Goal: Task Accomplishment & Management: Manage account settings

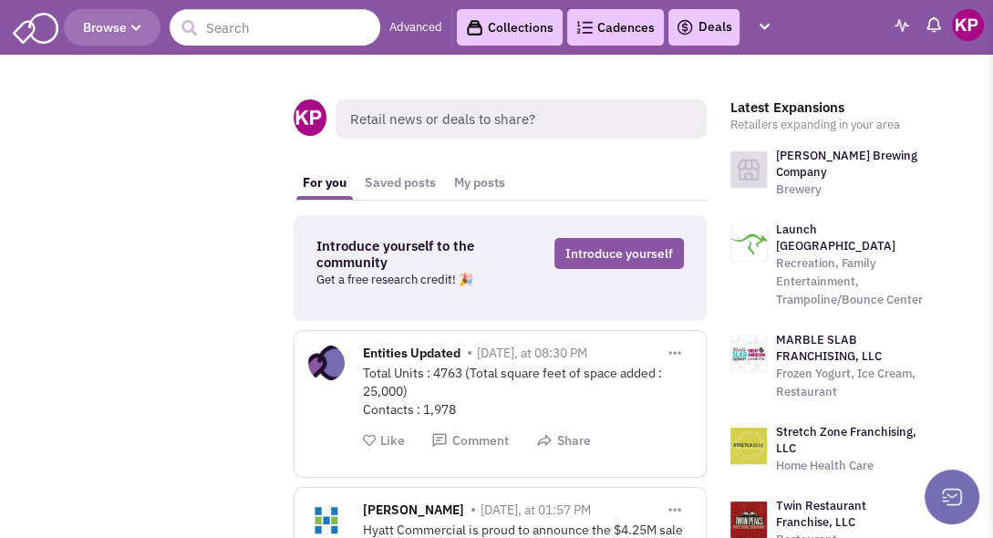
click at [709, 30] on link "Deals" at bounding box center [704, 27] width 57 height 22
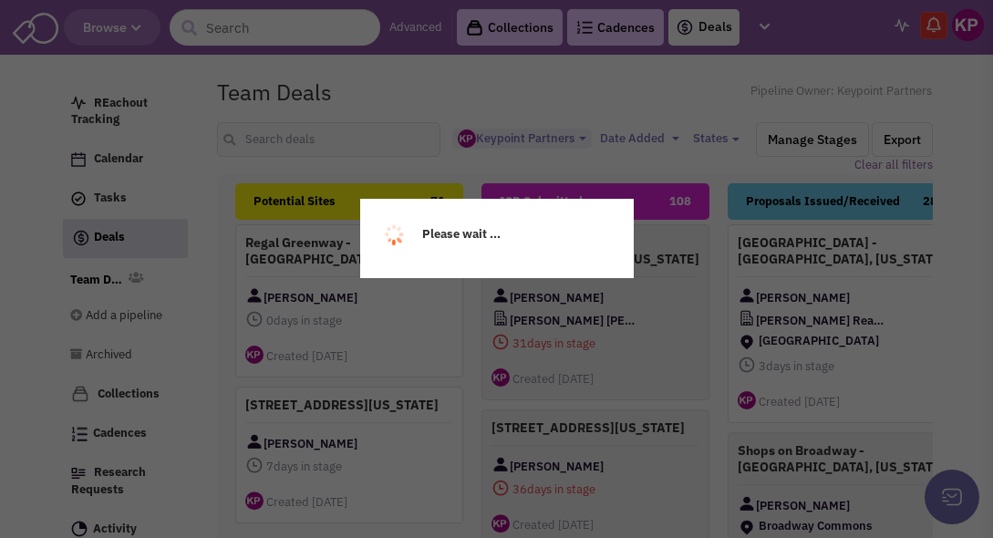
select select "1896"
select select
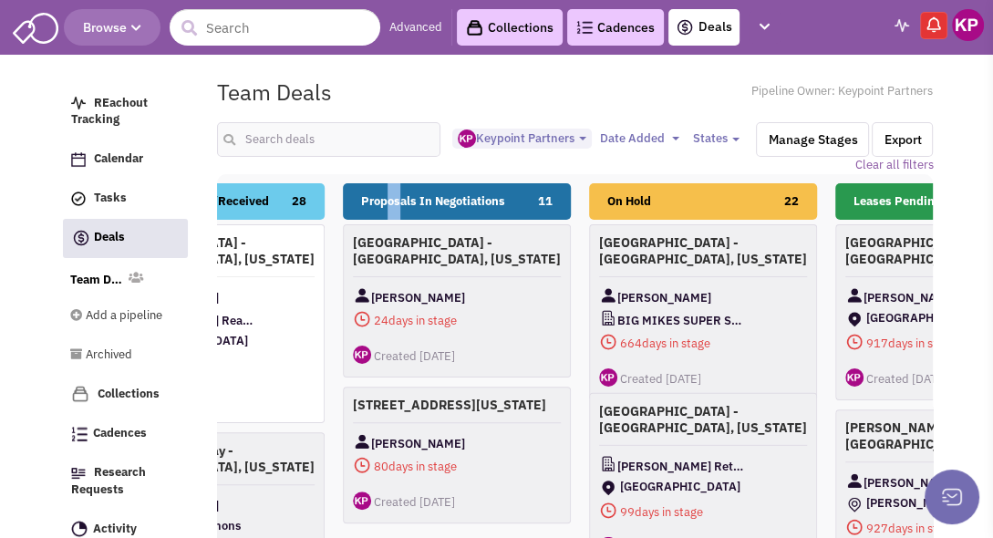
scroll to position [0, 633]
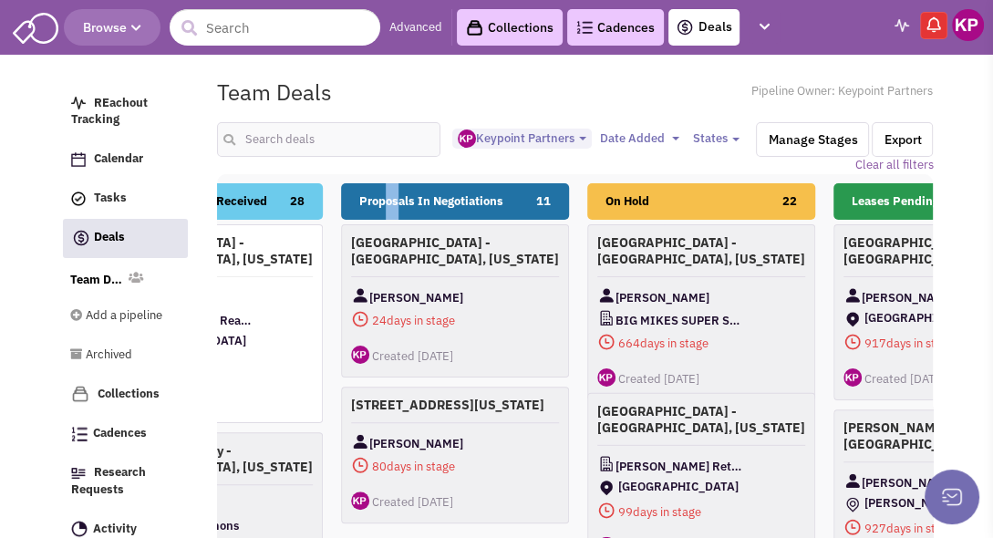
drag, startPoint x: 717, startPoint y: 191, endPoint x: 400, endPoint y: 191, distance: 316.4
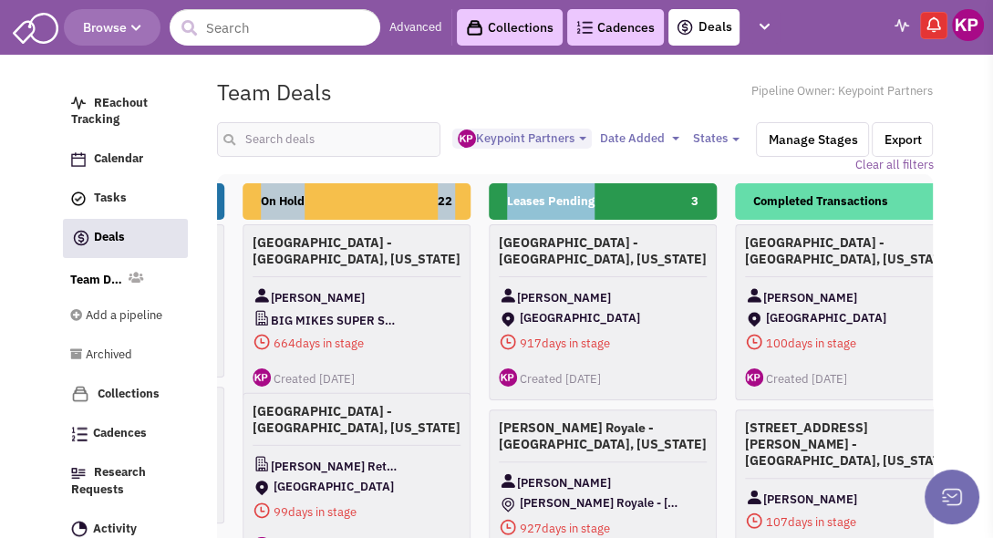
scroll to position [0, 1059]
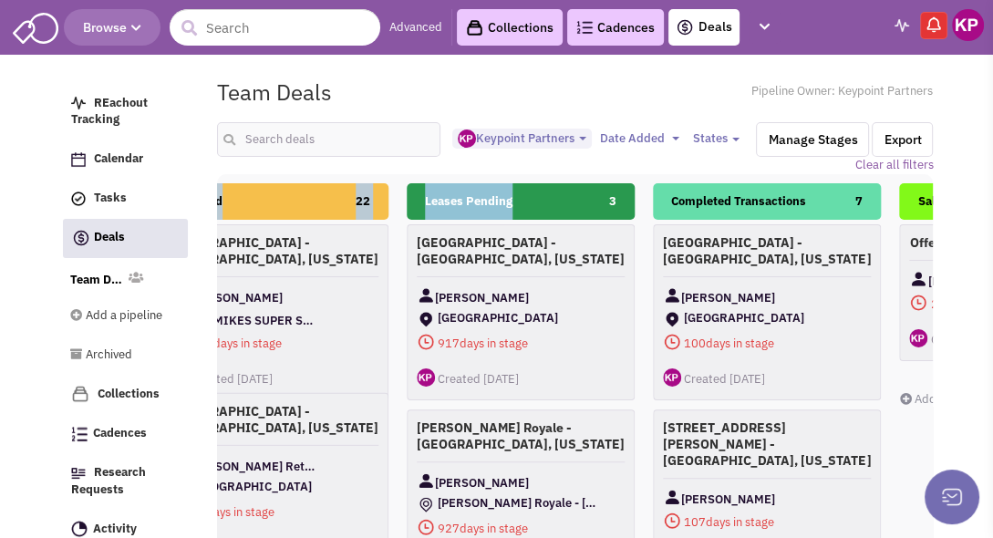
drag, startPoint x: 819, startPoint y: 194, endPoint x: 605, endPoint y: 187, distance: 213.5
click at [605, 187] on div "Potential Sites 71 [GEOGRAPHIC_DATA] - [GEOGRAPHIC_DATA], [US_STATE] [PERSON_NA…" at bounding box center [890, 502] width 3446 height 638
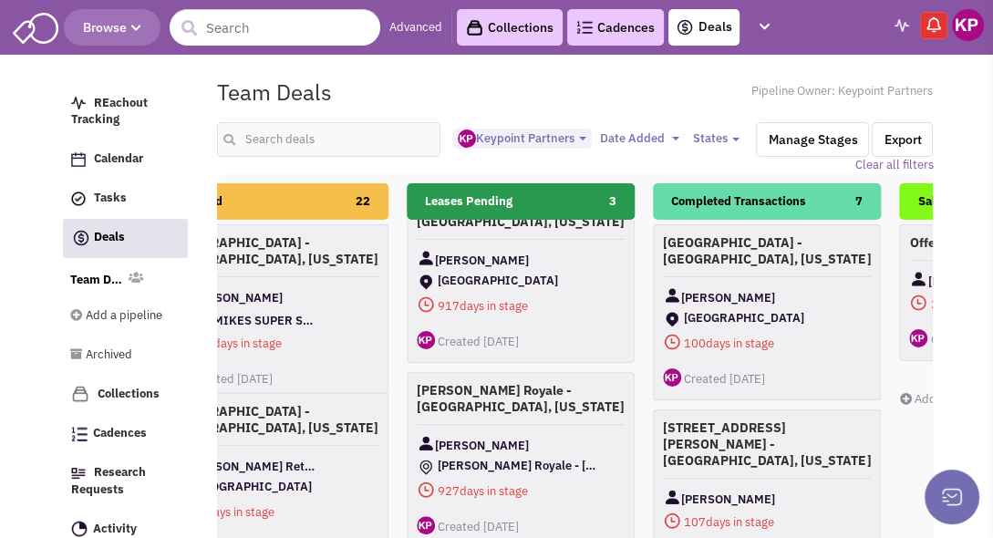
click at [642, 199] on div "Potential Sites 71 [GEOGRAPHIC_DATA] - [GEOGRAPHIC_DATA], [US_STATE] [PERSON_NA…" at bounding box center [890, 502] width 3446 height 638
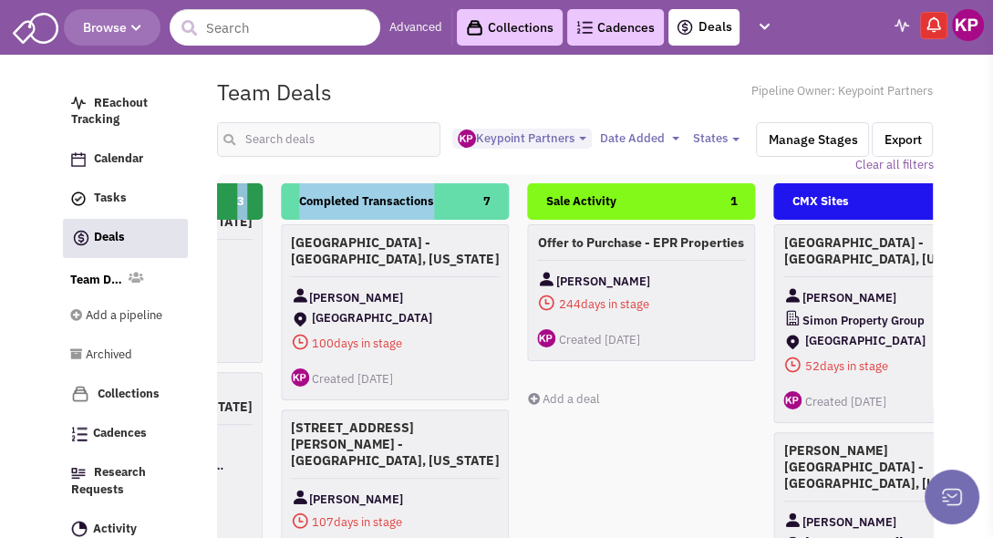
scroll to position [0, 1437]
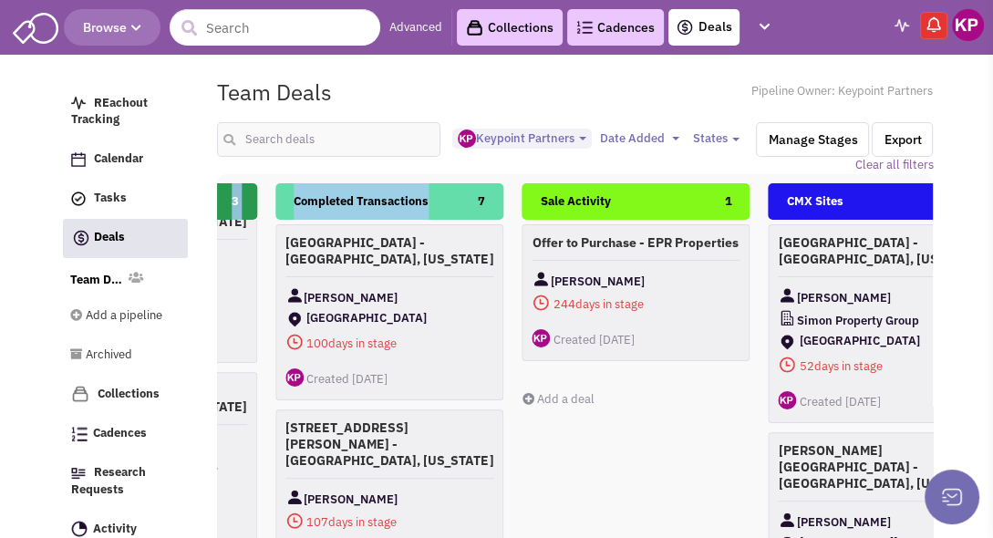
drag, startPoint x: 642, startPoint y: 198, endPoint x: 453, endPoint y: 197, distance: 188.7
click at [453, 197] on div "Potential Sites 71 [GEOGRAPHIC_DATA] - [GEOGRAPHIC_DATA], [US_STATE] [PERSON_NA…" at bounding box center [512, 502] width 3446 height 638
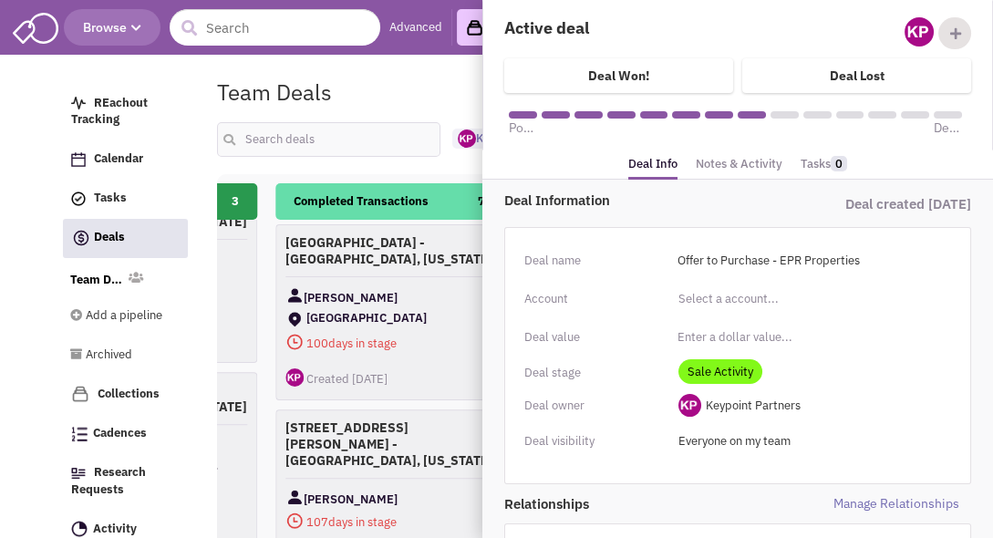
click at [712, 166] on link "Notes & Activity" at bounding box center [739, 164] width 87 height 26
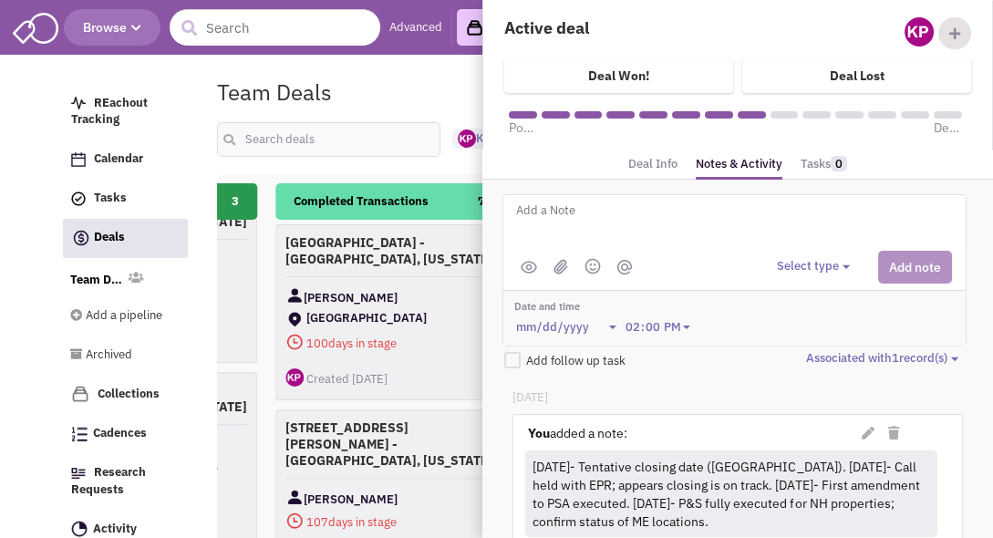
click at [669, 222] on textarea at bounding box center [739, 225] width 451 height 50
click at [811, 265] on button "Select type" at bounding box center [816, 266] width 78 height 17
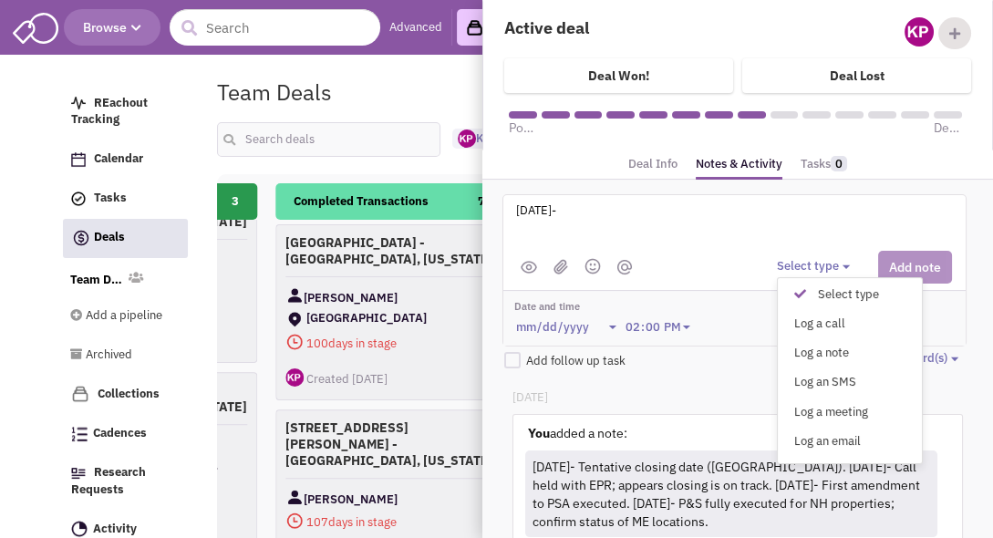
drag, startPoint x: 821, startPoint y: 346, endPoint x: 741, endPoint y: 330, distance: 80.8
click at [821, 346] on div "Log a note" at bounding box center [804, 353] width 45 height 17
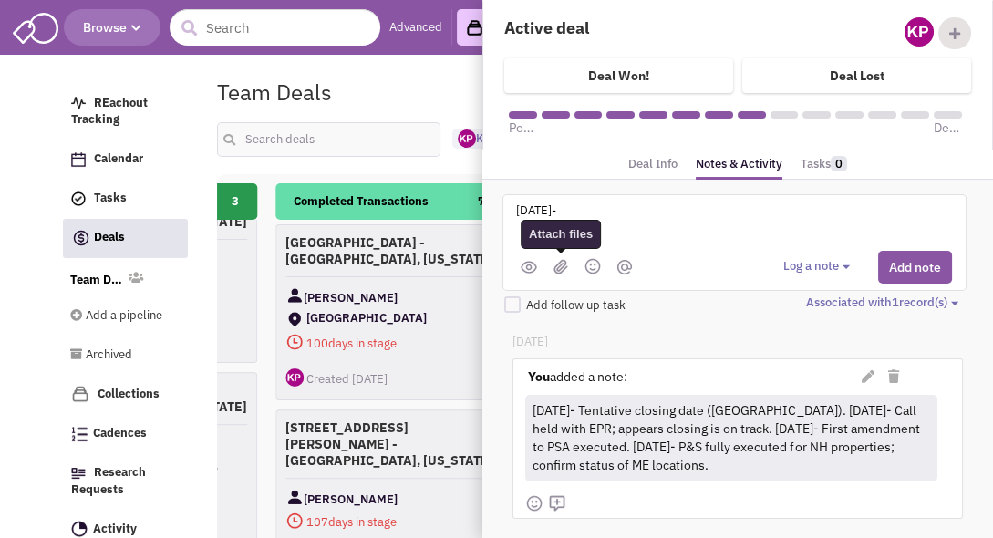
click at [559, 269] on img at bounding box center [560, 266] width 15 height 15
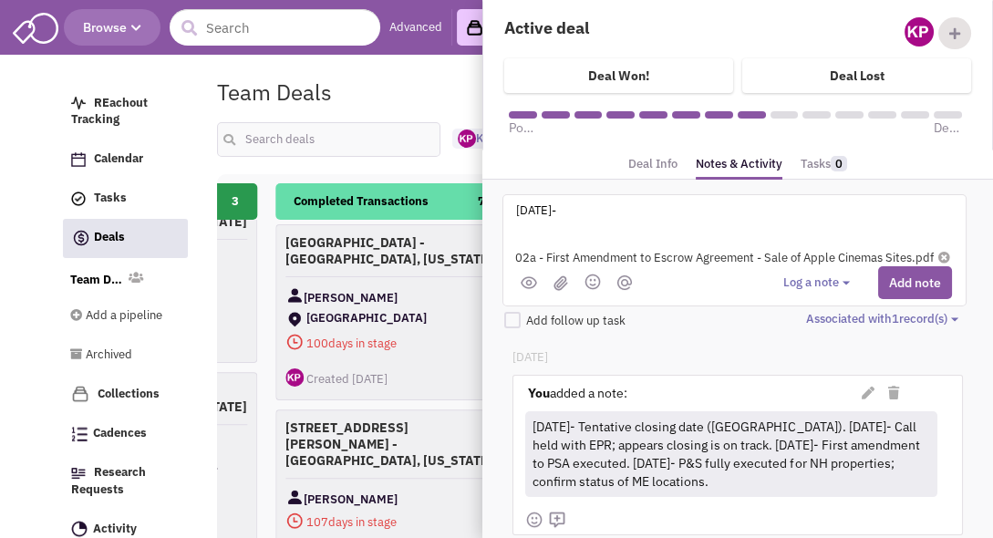
click at [607, 210] on textarea "[DATE]-" at bounding box center [739, 225] width 451 height 50
type textarea "[DATE]- First Amendment to Escrow Agreement received."
click at [894, 276] on button "Add note" at bounding box center [915, 282] width 74 height 33
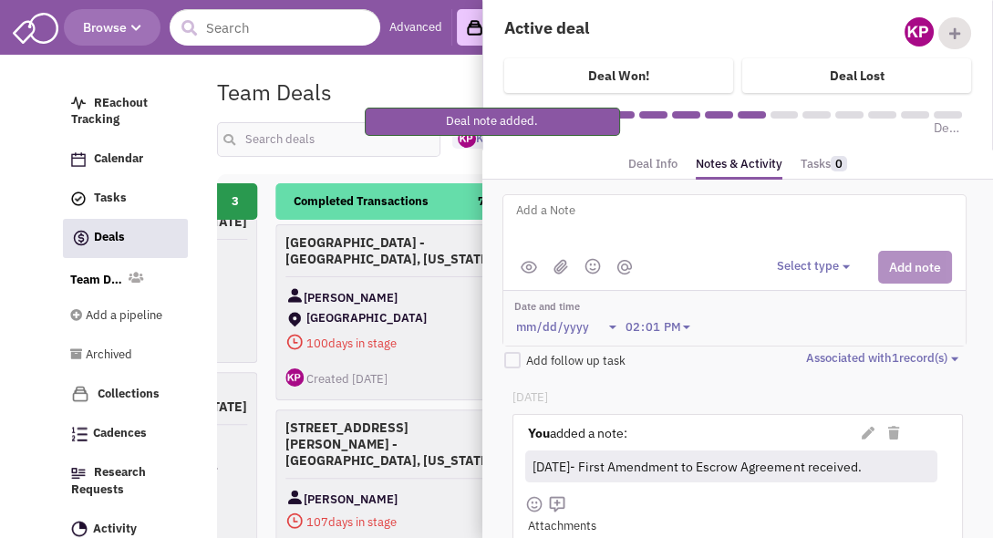
click at [390, 64] on div "Please wait ... REachout Tracking Calendar Tasks Completed Tasks Deals Team Dea…" at bounding box center [496, 71] width 873 height 18
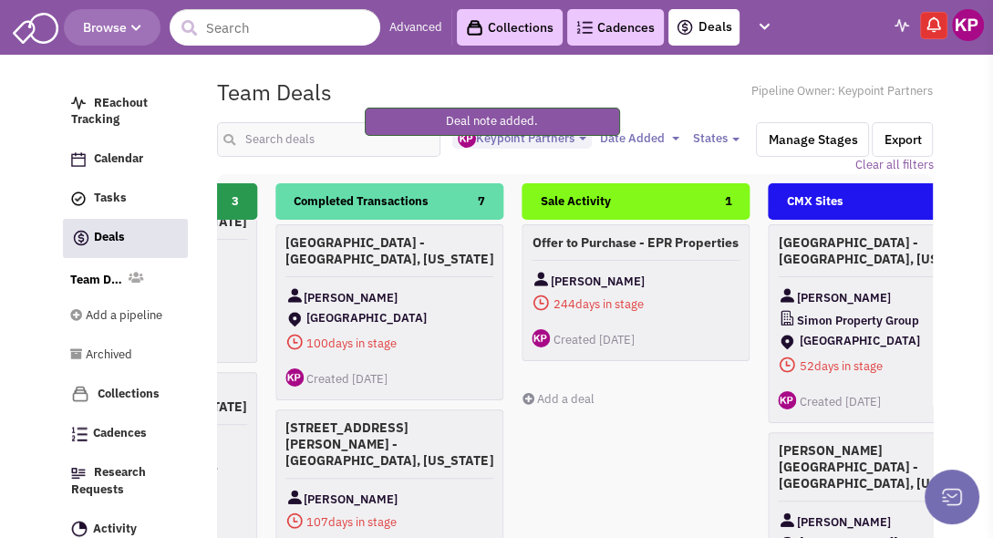
click at [961, 26] on img at bounding box center [968, 25] width 32 height 32
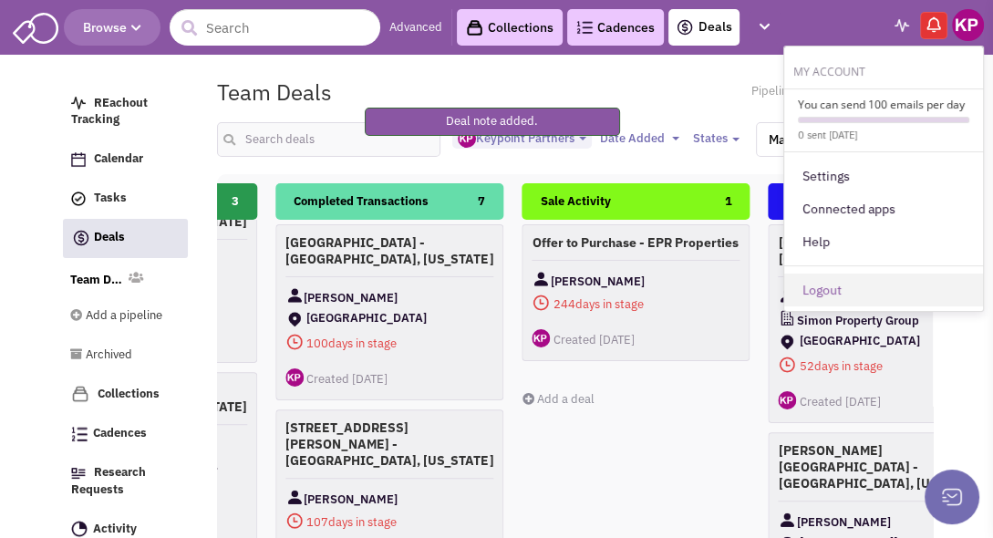
click at [862, 286] on link "Logout" at bounding box center [883, 290] width 199 height 33
